Goal: Transaction & Acquisition: Purchase product/service

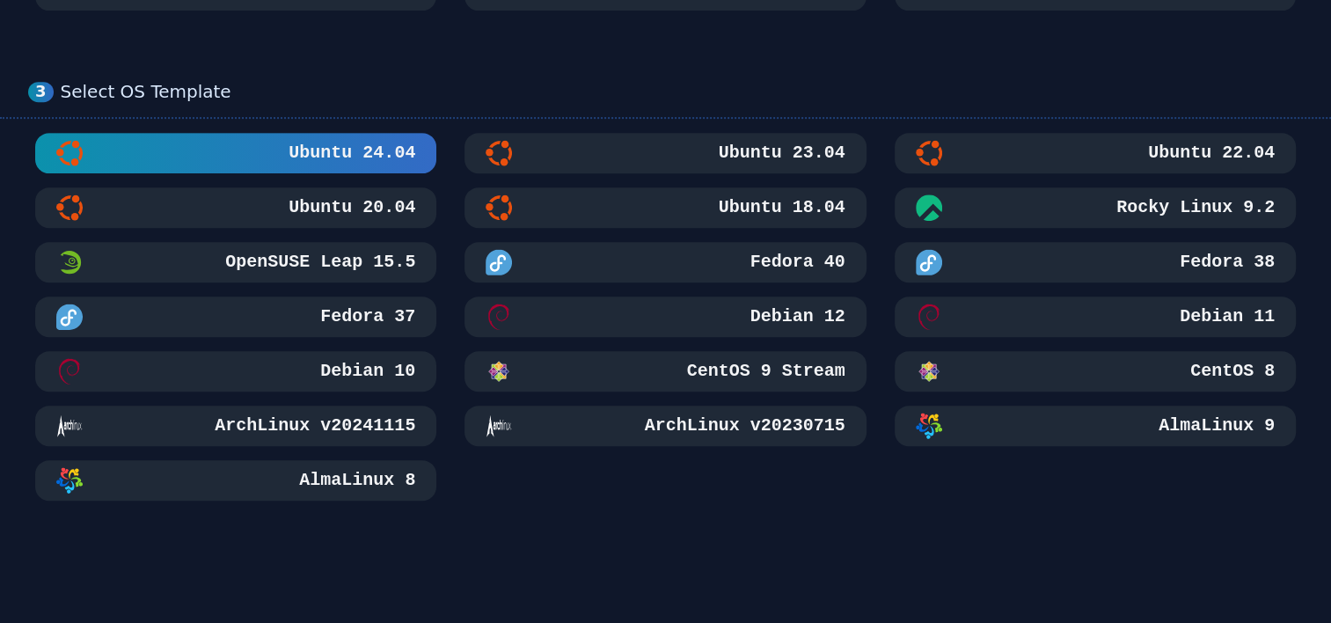
scroll to position [1232, 0]
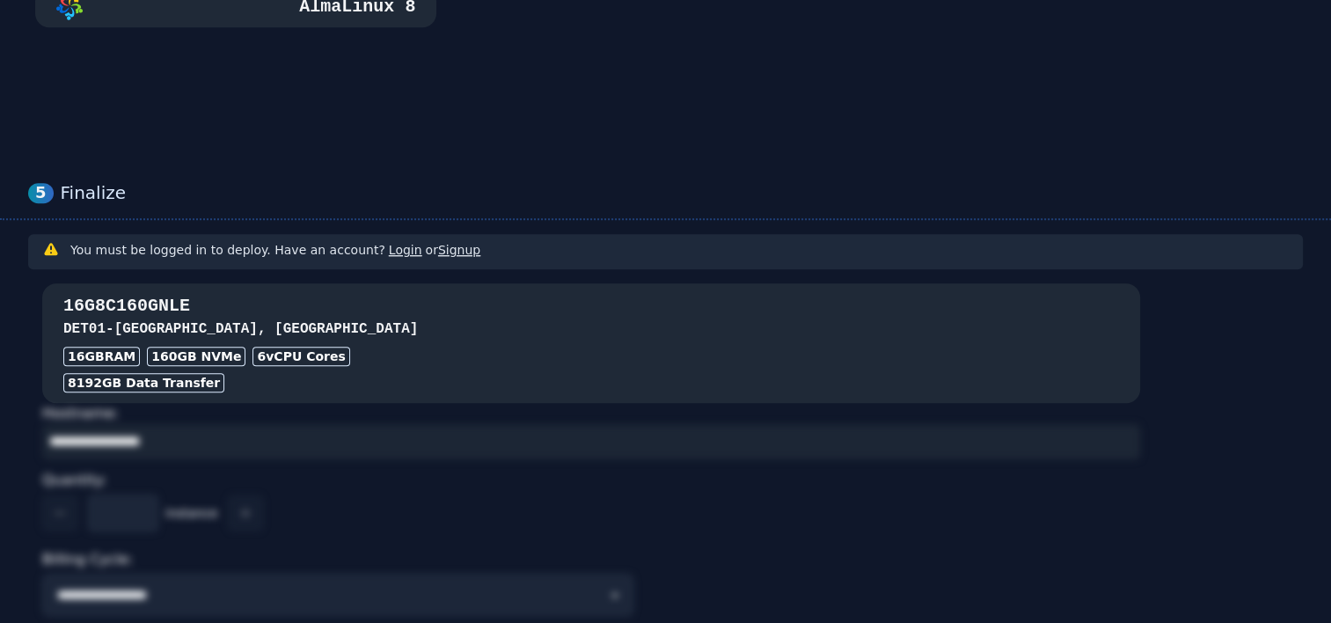
click at [433, 287] on div "16G8C160GNLE DET01 - [GEOGRAPHIC_DATA], [GEOGRAPHIC_DATA] 16GB RAM 160 GB NVMe …" at bounding box center [591, 343] width 1098 height 120
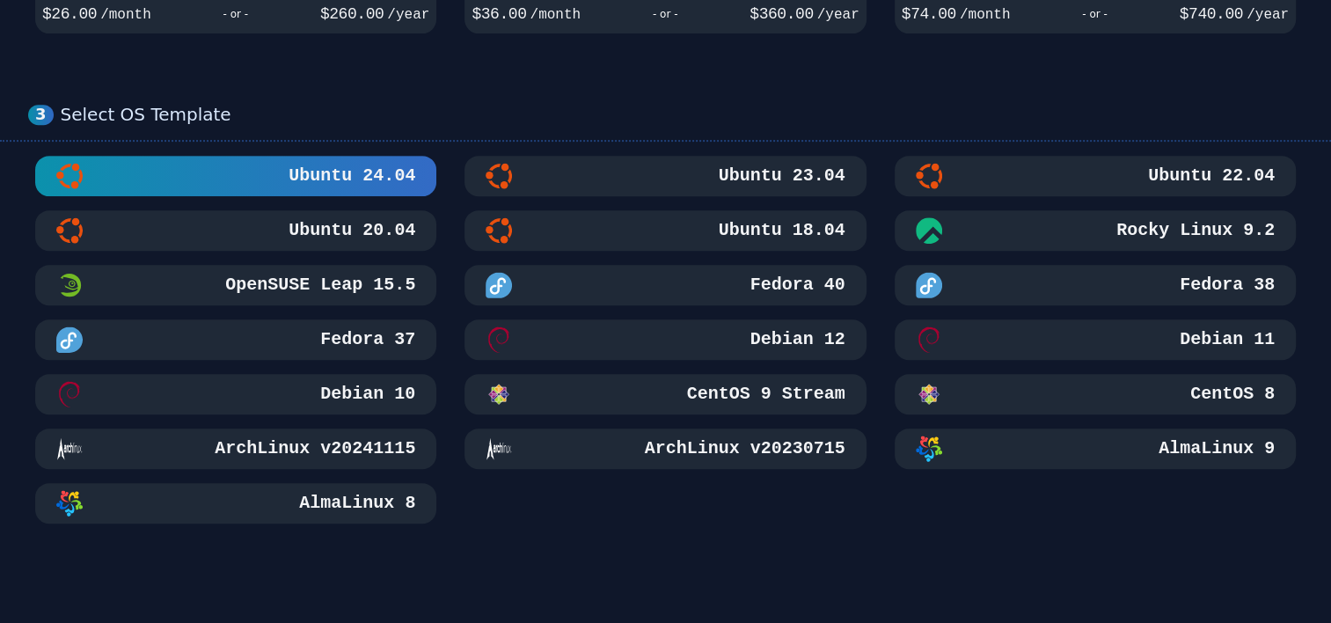
scroll to position [592, 0]
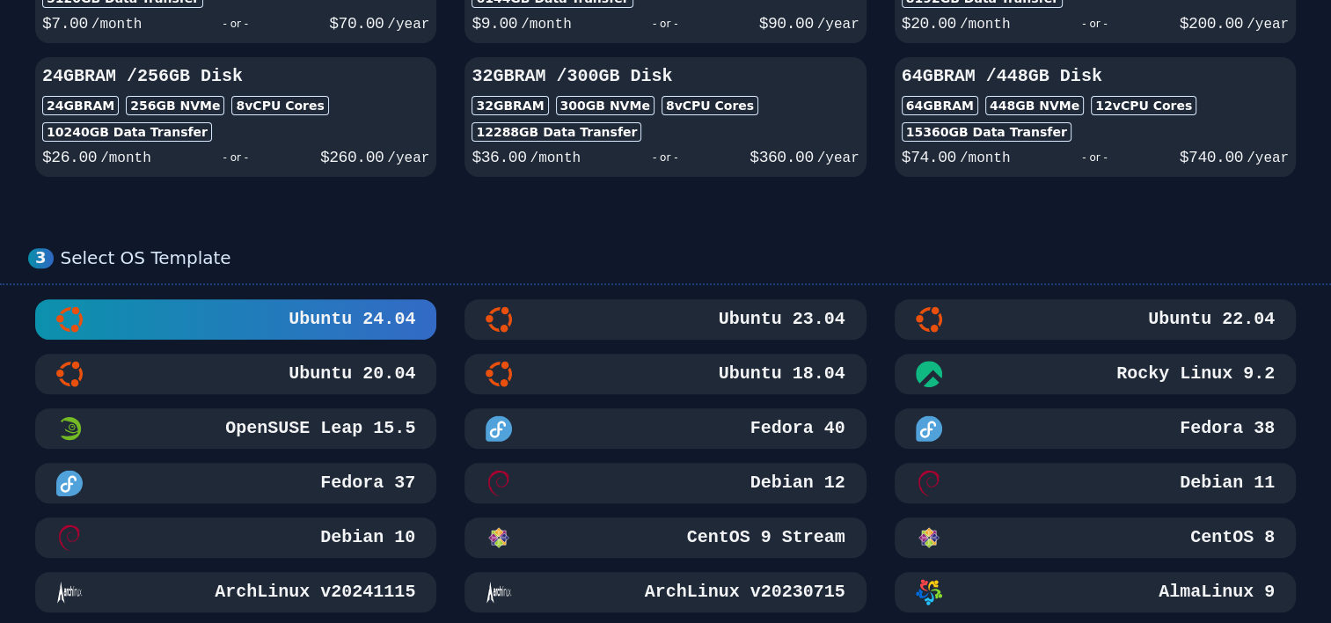
click at [1167, 371] on h3 "Rocky Linux 9.2" at bounding box center [1194, 374] width 162 height 25
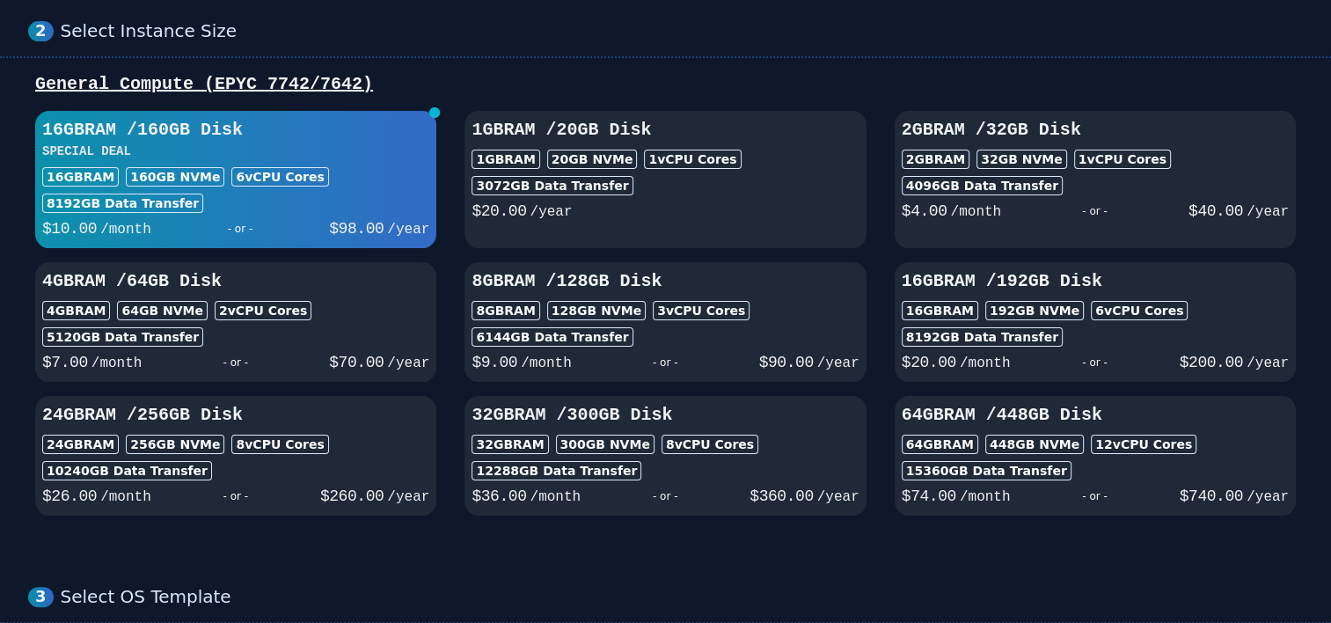
scroll to position [328, 0]
